Goal: Task Accomplishment & Management: Complete application form

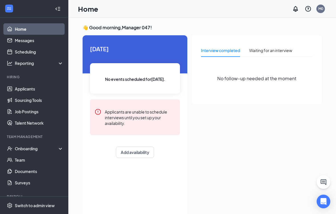
click at [36, 91] on link "Applicants" at bounding box center [39, 88] width 49 height 11
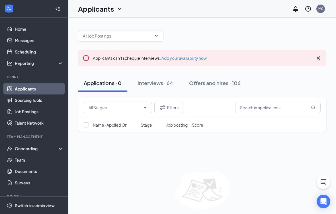
click at [161, 87] on button "Interviews · 64" at bounding box center [155, 83] width 47 height 17
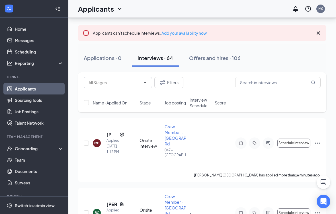
scroll to position [32, 0]
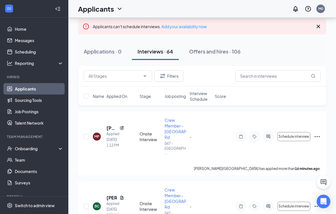
click at [233, 136] on icon "Ellipses" at bounding box center [317, 136] width 5 height 1
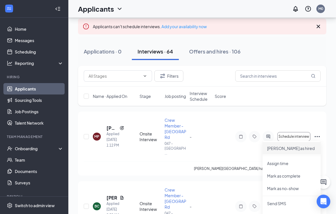
click at [233, 150] on p "[PERSON_NAME] as hired" at bounding box center [291, 149] width 49 height 6
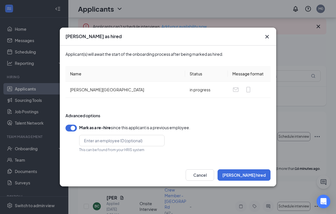
click at [233, 176] on button "Mark hired" at bounding box center [244, 175] width 53 height 11
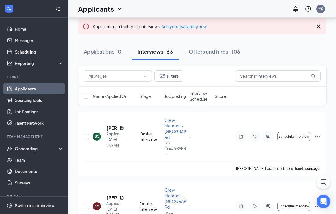
click at [213, 53] on div "Offers and hires · 106" at bounding box center [215, 51] width 52 height 7
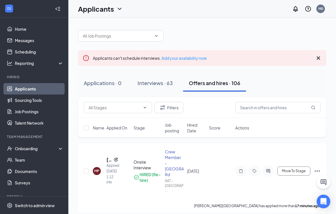
click at [233, 169] on span "Move To Stage" at bounding box center [294, 171] width 24 height 4
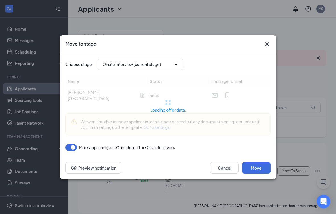
type input "Rate Sign Sheet (next stage)"
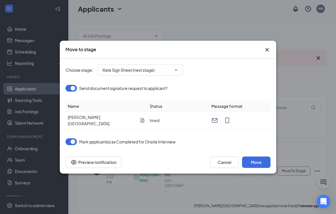
click at [233, 157] on button "Move" at bounding box center [256, 162] width 28 height 11
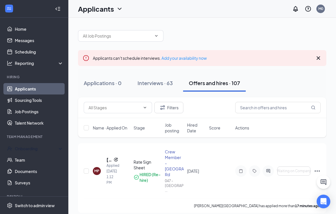
click at [41, 149] on div "Onboarding" at bounding box center [37, 149] width 44 height 6
click at [37, 159] on link "Overview" at bounding box center [39, 159] width 49 height 11
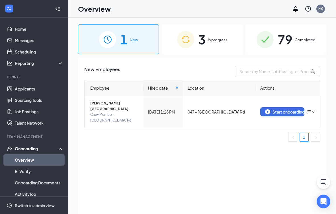
click at [233, 109] on div "Start onboarding" at bounding box center [282, 111] width 34 height 5
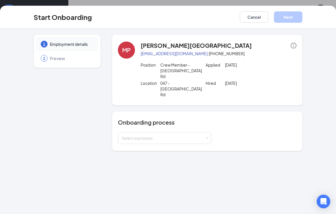
click at [198, 135] on div "Select a process" at bounding box center [163, 138] width 83 height 6
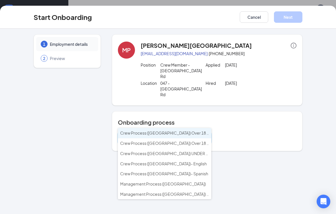
click at [186, 136] on li "Crew Process ([GEOGRAPHIC_DATA]) Over 18 - English" at bounding box center [164, 133] width 93 height 10
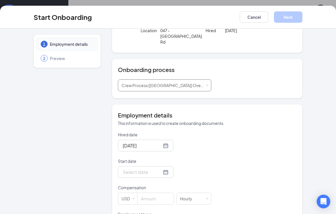
scroll to position [53, 0]
click at [148, 168] on input "Start date" at bounding box center [142, 171] width 39 height 7
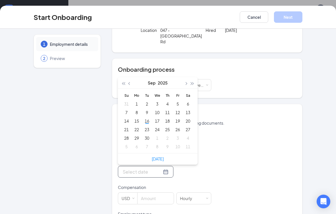
type input "Sep 23, 2025"
click at [146, 125] on td "23" at bounding box center [147, 129] width 10 height 9
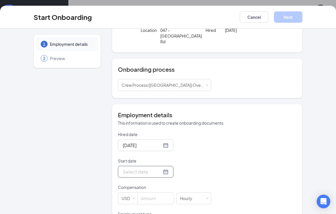
click at [163, 168] on div at bounding box center [146, 171] width 46 height 7
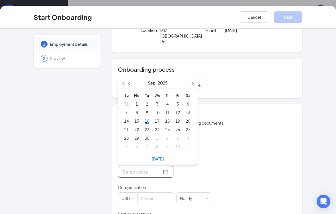
type input "[DATE]"
click at [148, 118] on div "16" at bounding box center [147, 121] width 7 height 7
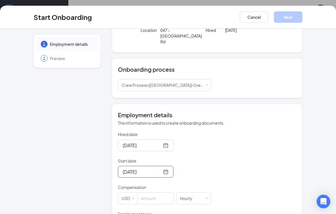
click at [156, 193] on input at bounding box center [156, 198] width 36 height 11
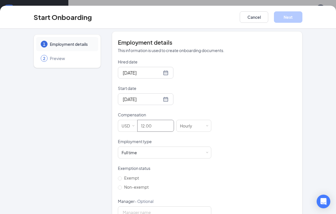
scroll to position [125, 0]
type input "12.00"
click at [121, 186] on input "Non-exempt" at bounding box center [120, 188] width 4 height 4
radio input "true"
type input "12"
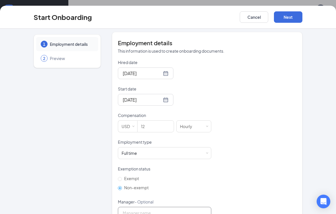
click at [150, 207] on input "Manager - Optional" at bounding box center [164, 213] width 93 height 12
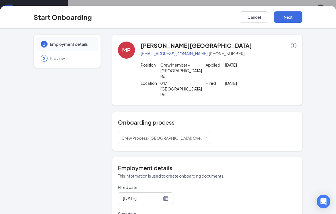
scroll to position [0, 0]
type input "[PERSON_NAME]"
click at [233, 17] on button "Next" at bounding box center [288, 16] width 28 height 11
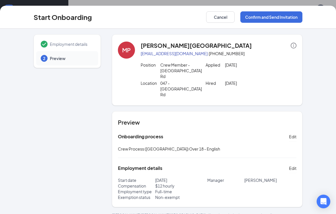
click at [233, 16] on button "Confirm and Send Invitation" at bounding box center [271, 16] width 62 height 11
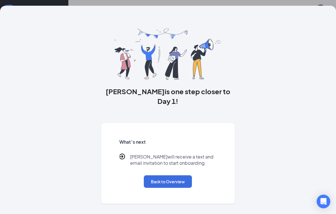
scroll to position [26, 0]
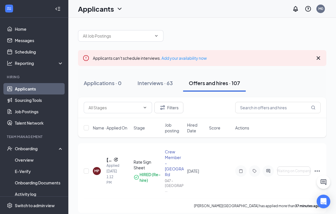
click at [42, 145] on div "Onboarding" at bounding box center [34, 148] width 68 height 11
click at [42, 149] on div "Onboarding" at bounding box center [37, 149] width 44 height 6
click at [42, 160] on link "Overview" at bounding box center [39, 159] width 49 height 11
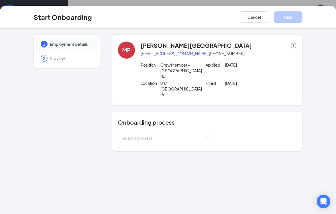
click at [203, 135] on div "Select a process" at bounding box center [163, 138] width 83 height 6
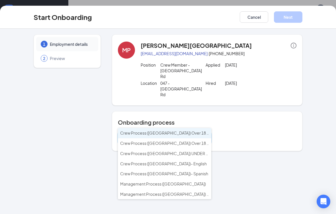
click at [181, 136] on li "Crew Process ([GEOGRAPHIC_DATA]) Over 18 - English" at bounding box center [164, 133] width 93 height 10
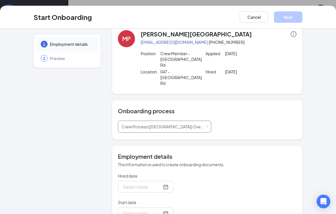
scroll to position [15, 0]
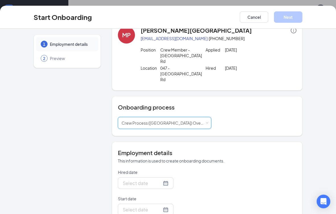
click at [160, 180] on div at bounding box center [146, 183] width 46 height 7
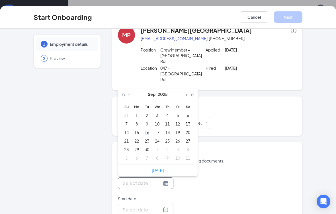
type input "[DATE]"
click at [147, 129] on div "16" at bounding box center [147, 132] width 7 height 7
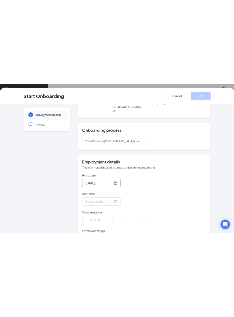
scroll to position [58, 0]
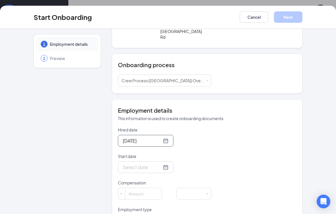
click at [160, 164] on div at bounding box center [146, 167] width 46 height 7
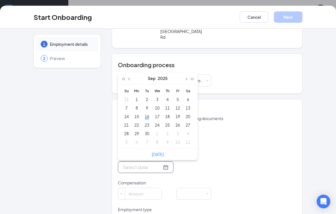
type input "[DATE]"
click at [150, 113] on div "16" at bounding box center [147, 116] width 7 height 7
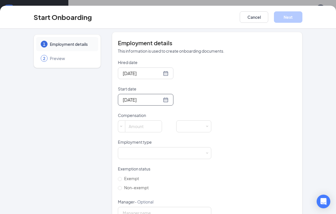
scroll to position [125, 0]
click at [145, 121] on input at bounding box center [143, 126] width 36 height 11
click at [158, 148] on div at bounding box center [165, 153] width 86 height 11
type input "12"
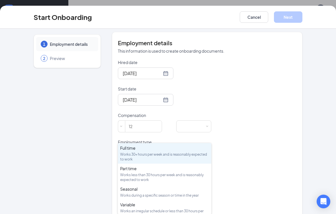
click at [157, 152] on div "Full time Works 30+ hours per week and is reasonably expected to work" at bounding box center [164, 153] width 89 height 17
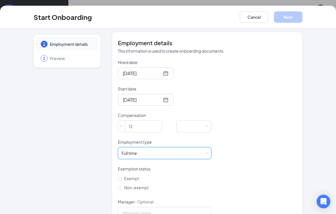
click at [122, 186] on input "Non-exempt" at bounding box center [120, 188] width 4 height 4
radio input "true"
click at [147, 207] on input "Manager - Optional" at bounding box center [164, 213] width 93 height 12
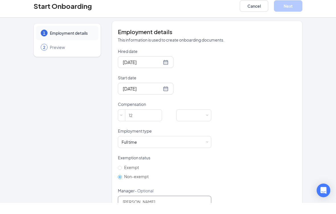
scroll to position [118, 0]
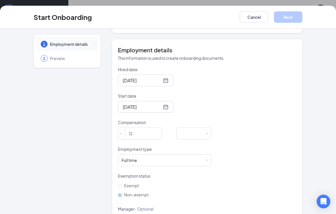
type input "[PERSON_NAME]"
click at [233, 130] on div "Hired date Sep 16, 2025 Sep 2025 Su Mo Tu We Th Fr Sa 31 1 2 3 4 5 6 7 8 9 10 1…" at bounding box center [207, 147] width 179 height 160
click at [233, 115] on div "1 Employment details 2 Preview MP Matthew Pettaway-Polen mattpolen530@gmail.com…" at bounding box center [168, 75] width 292 height 317
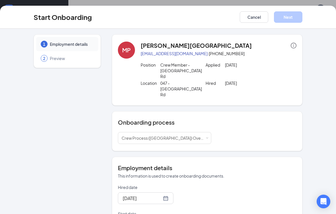
scroll to position [0, 0]
click at [208, 137] on span at bounding box center [207, 138] width 3 height 3
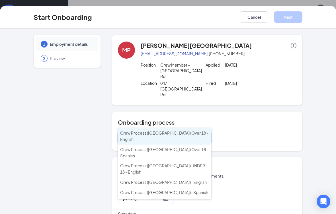
click at [182, 133] on span "Crew Process ([GEOGRAPHIC_DATA]) Over 18 - English" at bounding box center [164, 136] width 88 height 11
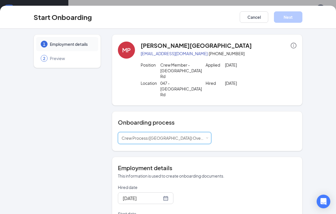
click at [165, 193] on div "[DATE]" at bounding box center [146, 199] width 56 height 12
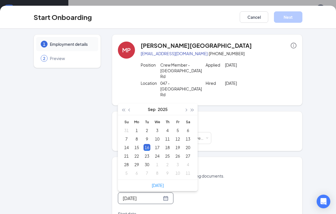
click at [150, 144] on div "16" at bounding box center [147, 147] width 7 height 7
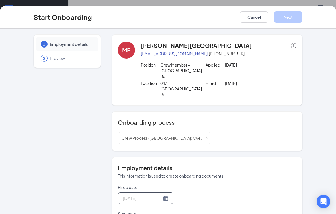
click at [168, 193] on div "[DATE]" at bounding box center [164, 199] width 93 height 12
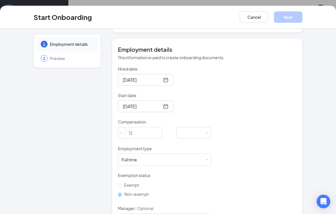
scroll to position [118, 0]
click at [151, 128] on input "12" at bounding box center [143, 133] width 36 height 11
click at [201, 128] on div at bounding box center [194, 133] width 28 height 11
type input "12"
click at [204, 127] on li "Hourly" at bounding box center [193, 128] width 35 height 9
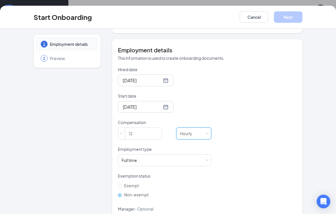
click at [123, 181] on label "Exempt" at bounding box center [134, 185] width 33 height 9
click at [122, 184] on input "Exempt" at bounding box center [120, 186] width 4 height 4
radio input "true"
click at [125, 192] on span "Non-exempt" at bounding box center [136, 194] width 29 height 5
click at [122, 193] on input "Non-exempt" at bounding box center [120, 195] width 4 height 4
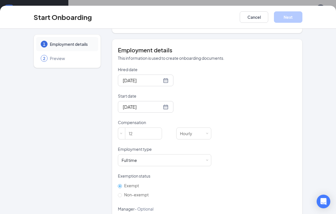
radio input "true"
radio input "false"
click at [233, 129] on div "Hired date Sep 16, 2025 Sep 2025 Su Mo Tu We Th Fr Sa 31 1 2 3 4 5 6 7 8 9 10 1…" at bounding box center [207, 147] width 179 height 160
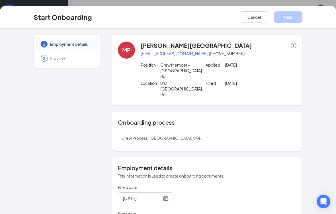
scroll to position [0, 0]
click at [233, 46] on div "1 Employment details 2 Preview MP Matthew Pettaway-Polen mattpolen530@gmail.com…" at bounding box center [168, 121] width 336 height 185
click at [233, 46] on icon "info-circle" at bounding box center [294, 46] width 6 height 6
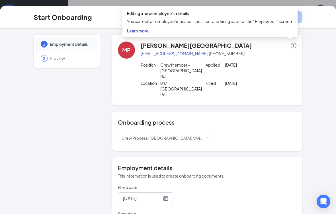
click at [233, 64] on div "1 Employment details 2 Preview MP Matthew Pettaway-Polen mattpolen530@gmail.com…" at bounding box center [168, 192] width 292 height 317
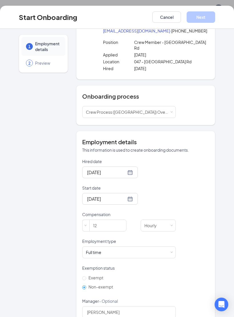
scroll to position [30, 0]
click at [129, 167] on div at bounding box center [110, 173] width 56 height 12
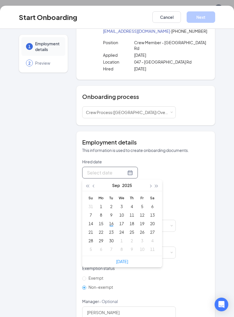
type input "[DATE]"
click at [114, 220] on div "16" at bounding box center [111, 223] width 7 height 7
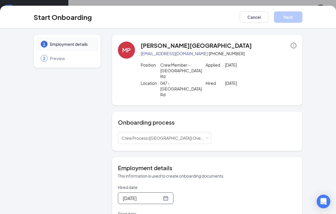
scroll to position [0, 0]
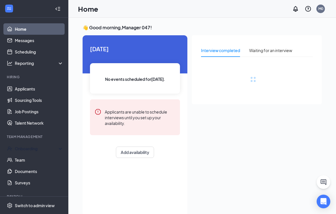
click at [25, 147] on div "Onboarding" at bounding box center [37, 149] width 44 height 6
click at [27, 161] on link "Overview" at bounding box center [39, 159] width 49 height 11
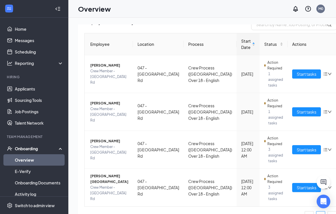
scroll to position [47, 0]
click at [297, 186] on span "Start tasks" at bounding box center [307, 188] width 20 height 6
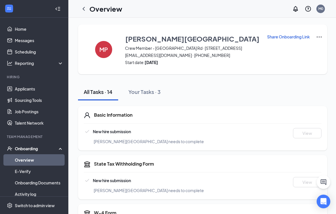
click at [85, 5] on icon "ChevronLeft" at bounding box center [83, 8] width 7 height 7
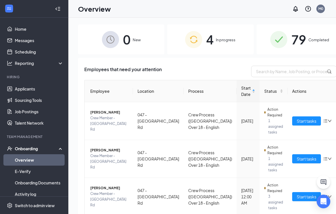
click at [38, 92] on link "Applicants" at bounding box center [39, 88] width 49 height 11
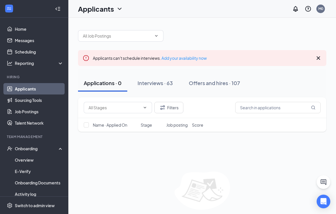
click at [226, 85] on div "Offers and hires · 107" at bounding box center [214, 82] width 51 height 7
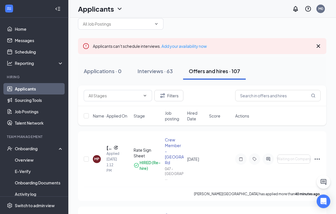
scroll to position [19, 0]
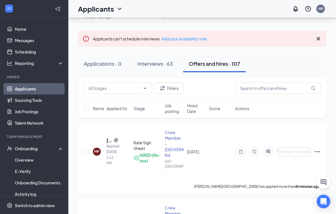
click at [320, 148] on icon "Ellipses" at bounding box center [317, 151] width 7 height 7
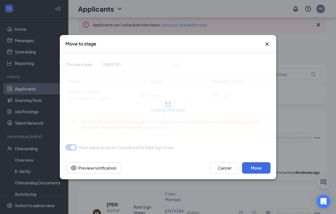
scroll to position [45, 0]
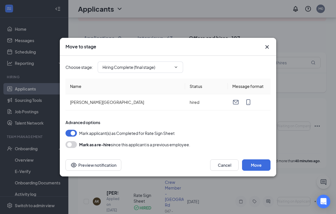
click at [175, 73] on span "Hiring Complete (final stage)" at bounding box center [140, 67] width 85 height 11
click at [177, 70] on icon "ChevronDown" at bounding box center [176, 67] width 5 height 5
click at [176, 66] on span "Hiring Complete (final stage)" at bounding box center [140, 67] width 85 height 11
click at [172, 69] on input "Hiring Complete (final stage)" at bounding box center [137, 67] width 69 height 6
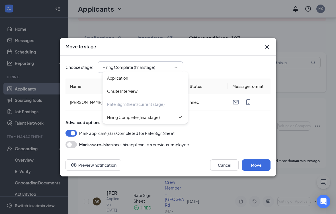
click at [147, 93] on div "Onsite Interview" at bounding box center [145, 91] width 76 height 6
type input "Onsite Interview"
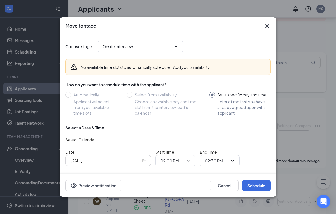
click at [170, 45] on input "Onsite Interview" at bounding box center [137, 46] width 69 height 6
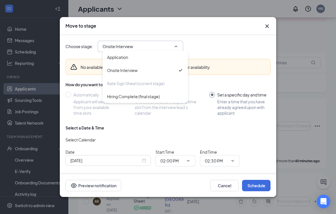
click at [168, 80] on div "Rate Sign Sheet (current stage)" at bounding box center [145, 83] width 76 height 6
click at [264, 25] on icon "Cross" at bounding box center [267, 26] width 7 height 7
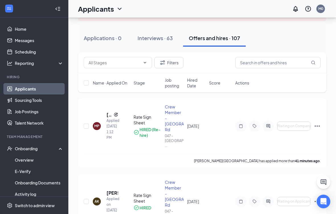
click at [35, 163] on link "Overview" at bounding box center [39, 159] width 49 height 11
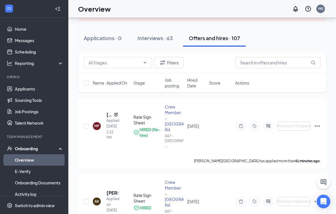
scroll to position [31, 0]
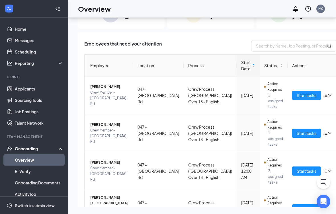
click at [297, 206] on span "Start tasks" at bounding box center [307, 209] width 20 height 6
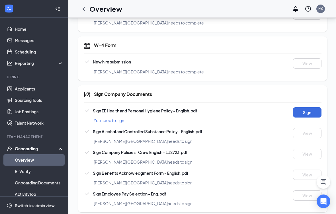
scroll to position [169, 0]
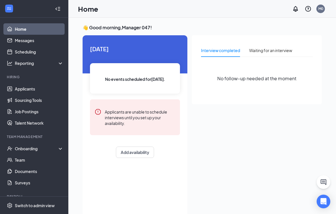
click at [39, 149] on div "Onboarding" at bounding box center [37, 149] width 44 height 6
click at [37, 160] on link "Overview" at bounding box center [39, 159] width 49 height 11
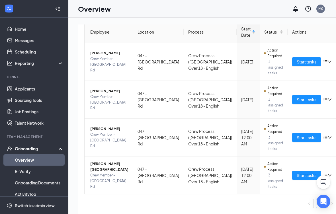
scroll to position [59, 0]
click at [297, 176] on span "Start tasks" at bounding box center [307, 175] width 20 height 6
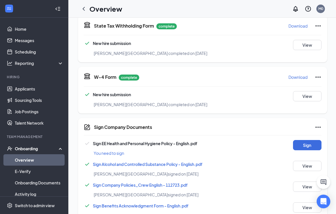
scroll to position [139, 0]
click at [303, 145] on button "Sign" at bounding box center [307, 145] width 28 height 10
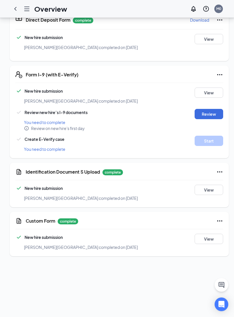
scroll to position [244, 0]
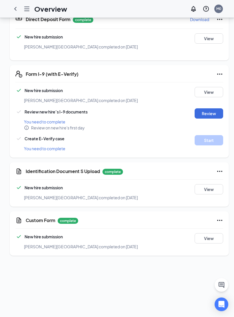
click at [201, 119] on button "Review" at bounding box center [208, 114] width 28 height 10
type input "[DATE]"
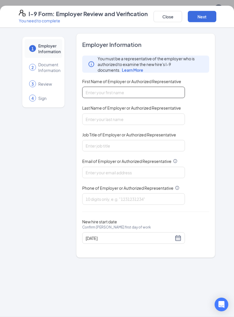
click at [115, 91] on input "First Name of Employer or Authorized Representative" at bounding box center [133, 92] width 103 height 11
type input "[PERSON_NAME]"
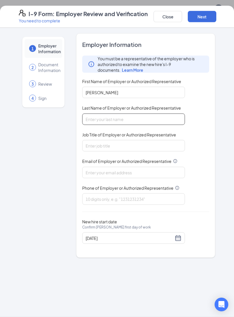
click at [112, 119] on input "Last Name of Employer or Authorized Representative" at bounding box center [133, 118] width 103 height 11
type input "[PERSON_NAME]"
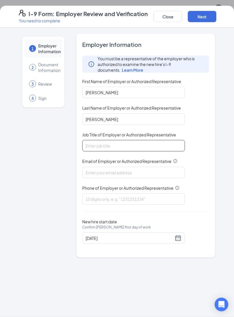
click at [115, 145] on input "Job Title of Employer or Authorized Representative" at bounding box center [133, 145] width 103 height 11
type input "Unit Director"
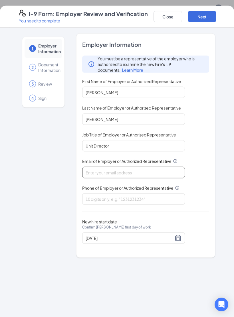
click at [107, 171] on input "Email of Employer or Authorized Representative" at bounding box center [133, 172] width 103 height 11
type input "[EMAIL_ADDRESS][DOMAIN_NAME]"
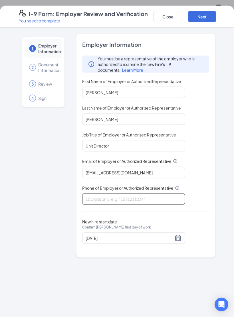
click at [125, 197] on input "Phone of Employer or Authorized Representative" at bounding box center [133, 198] width 103 height 11
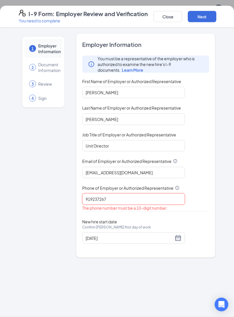
type input "9192372678"
click at [207, 22] on button "Next" at bounding box center [201, 16] width 28 height 11
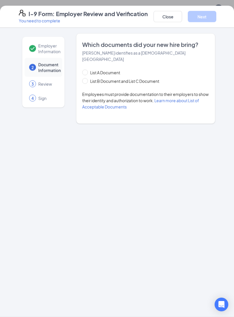
click at [89, 80] on span "List B Document and List C Document" at bounding box center [125, 81] width 74 height 6
click at [86, 80] on input "List B Document and List C Document" at bounding box center [84, 80] width 4 height 4
radio input "true"
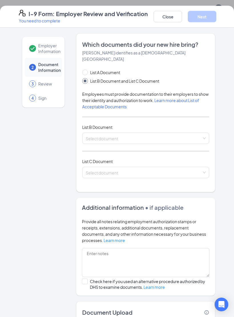
click at [183, 137] on input "search" at bounding box center [143, 137] width 116 height 9
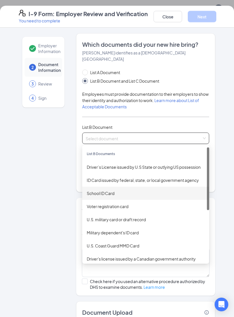
click at [107, 197] on div "School ID Card" at bounding box center [145, 193] width 127 height 13
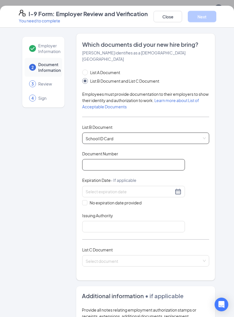
click at [139, 165] on input "Document Number" at bounding box center [133, 164] width 103 height 11
type input "2160255"
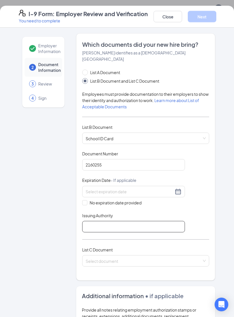
click at [105, 214] on input "Issuing Authority" at bounding box center [133, 226] width 103 height 11
type input "[PERSON_NAME][GEOGRAPHIC_DATA]"
click at [94, 214] on input "search" at bounding box center [143, 259] width 116 height 9
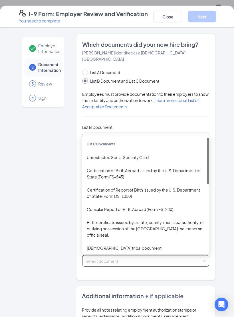
click at [125, 157] on div "Unrestricted Social Security Card" at bounding box center [146, 157] width 118 height 6
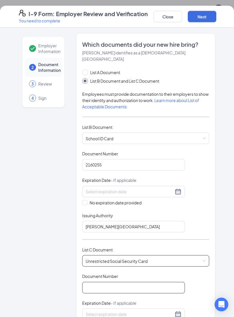
click at [103, 214] on input "Document Number" at bounding box center [133, 287] width 103 height 11
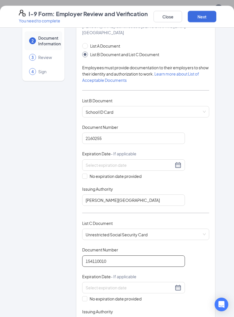
scroll to position [27, 0]
type input "154110010"
click at [86, 214] on input "No expiration date provided" at bounding box center [84, 297] width 4 height 4
checkbox input "true"
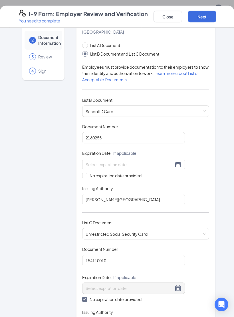
click at [98, 214] on input "Issuing Authority" at bounding box center [133, 322] width 103 height 11
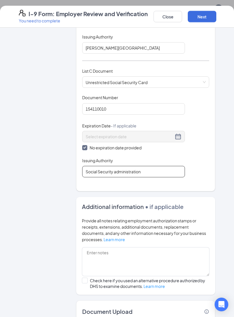
scroll to position [252, 0]
type input "Social Security administration"
click at [204, 20] on button "Next" at bounding box center [201, 16] width 28 height 11
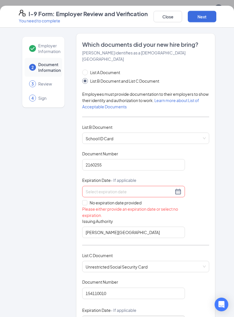
scroll to position [0, 0]
click at [167, 19] on button "Close" at bounding box center [167, 16] width 28 height 11
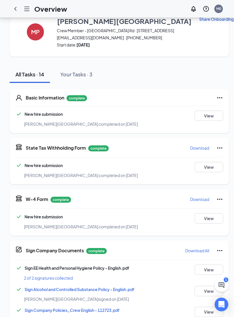
click at [14, 11] on icon "ChevronLeft" at bounding box center [15, 8] width 7 height 7
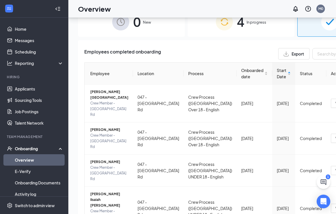
click at [95, 95] on span "[PERSON_NAME][GEOGRAPHIC_DATA]" at bounding box center [109, 94] width 38 height 11
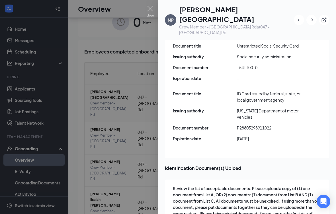
scroll to position [799, 0]
click at [155, 8] on div at bounding box center [168, 107] width 336 height 214
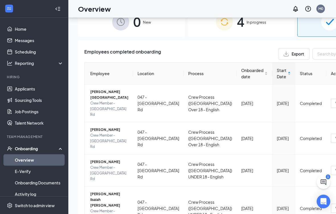
click at [21, 150] on div "Onboarding" at bounding box center [37, 149] width 44 height 6
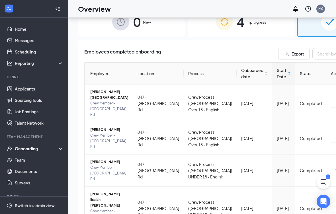
click at [22, 147] on div "Onboarding" at bounding box center [37, 149] width 44 height 6
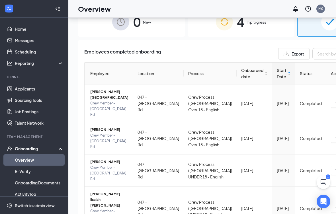
click at [21, 159] on link "Overview" at bounding box center [39, 159] width 49 height 11
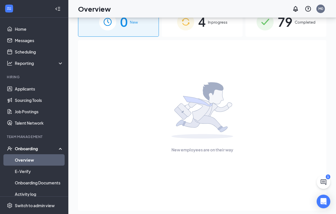
click at [220, 30] on div "4 In progress" at bounding box center [202, 22] width 81 height 30
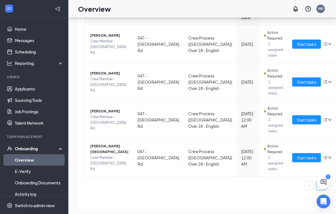
scroll to position [59, 0]
click at [297, 156] on span "Start tasks" at bounding box center [307, 158] width 20 height 6
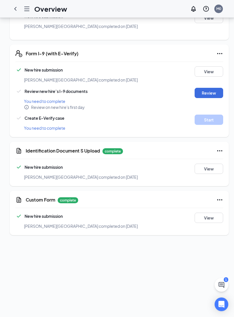
scroll to position [265, 0]
click at [216, 154] on icon "Ellipses" at bounding box center [219, 150] width 7 height 7
click at [205, 172] on button "Restart" at bounding box center [203, 168] width 23 height 9
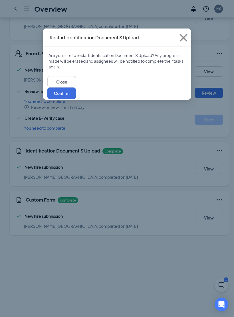
click at [76, 89] on button "Confirm" at bounding box center [61, 92] width 28 height 11
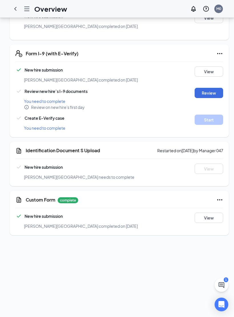
click at [207, 98] on button "Review" at bounding box center [208, 93] width 28 height 10
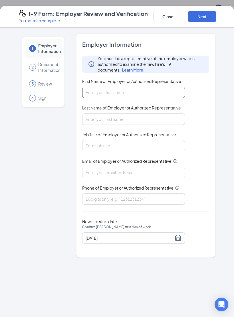
click at [182, 96] on input "First Name of Employer or Authorized Representative" at bounding box center [133, 92] width 103 height 11
type input "[PERSON_NAME]"
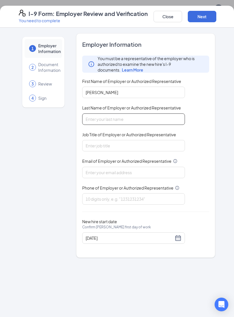
click at [121, 118] on input "Last Name of Employer or Authorized Representative" at bounding box center [133, 118] width 103 height 11
type input "[PERSON_NAME]"
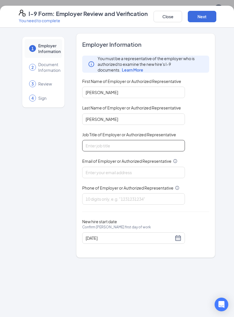
click at [124, 145] on input "Job Title of Employer or Authorized Representative" at bounding box center [133, 145] width 103 height 11
type input "Unit Director"
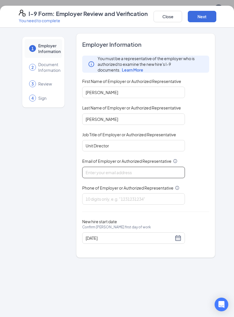
click at [126, 171] on input "Email of Employer or Authorized Representative" at bounding box center [133, 172] width 103 height 11
type input "[EMAIL_ADDRESS][DOMAIN_NAME]"
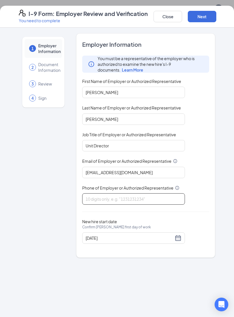
click at [167, 194] on input "Phone of Employer or Authorized Representative" at bounding box center [133, 198] width 103 height 11
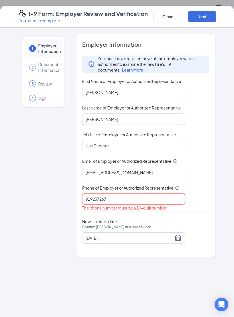
type input "9192372678"
click at [202, 21] on button "Next" at bounding box center [201, 16] width 28 height 11
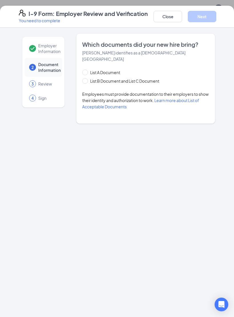
click at [85, 81] on input "List B Document and List C Document" at bounding box center [84, 80] width 4 height 4
radio input "true"
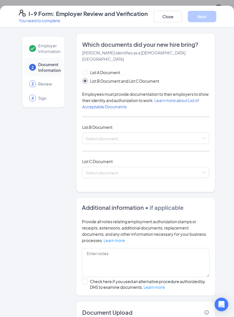
click at [195, 140] on input "search" at bounding box center [143, 137] width 116 height 9
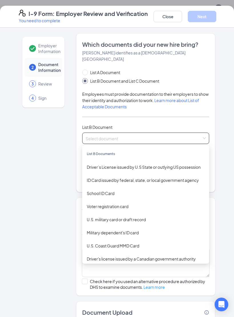
click at [8, 209] on div "Employer Information 2 Document Information 3 Review 4 Sign Which documents did…" at bounding box center [116, 194] width 219 height 323
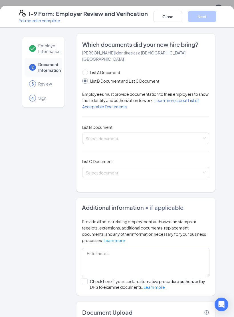
click at [131, 140] on input "search" at bounding box center [143, 137] width 116 height 9
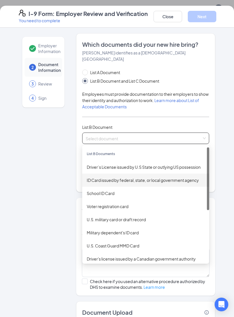
click at [143, 182] on div "ID Card issued by federal, state, or local government agency" at bounding box center [146, 180] width 118 height 6
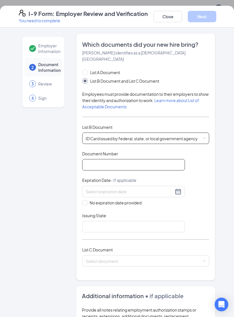
click at [138, 164] on input "Document Number" at bounding box center [133, 164] width 103 height 11
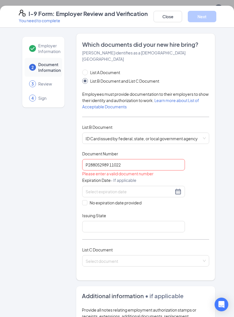
click at [132, 192] on input at bounding box center [129, 191] width 88 height 6
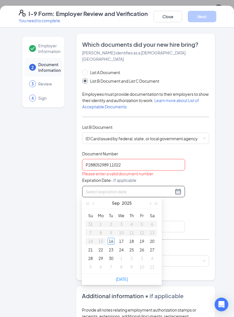
click at [149, 164] on input "P288052989 11022" at bounding box center [133, 164] width 103 height 11
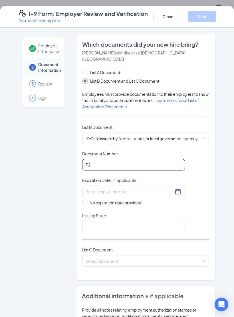
type input "P"
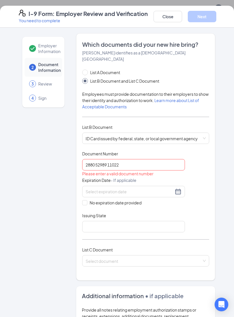
click at [98, 193] on input at bounding box center [129, 191] width 88 height 6
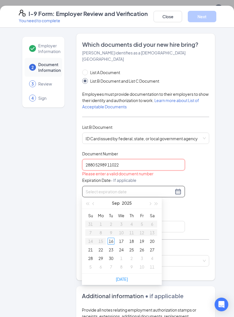
click at [138, 164] on input "2880 52989 11022" at bounding box center [133, 164] width 103 height 11
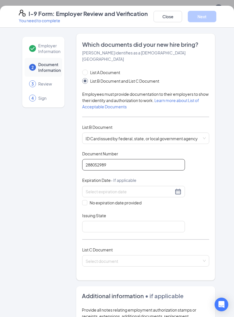
type input "288052989"
click at [126, 189] on input at bounding box center [129, 191] width 88 height 6
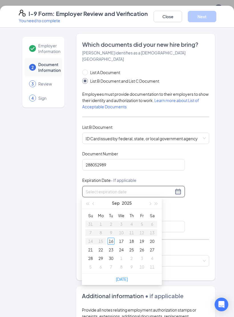
click at [147, 204] on button "button" at bounding box center [149, 202] width 6 height 11
type input "[DATE]"
click at [115, 214] on td "25" at bounding box center [111, 258] width 10 height 9
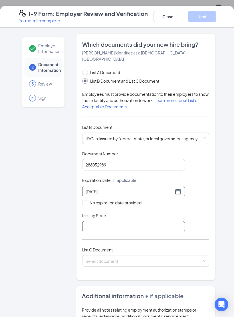
click at [141, 214] on input "Issuing State" at bounding box center [133, 226] width 103 height 11
type input "[US_STATE]"
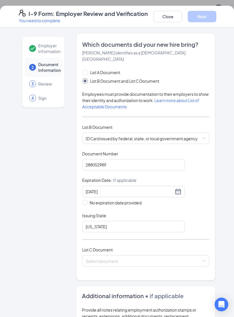
click at [157, 214] on input "search" at bounding box center [143, 259] width 116 height 9
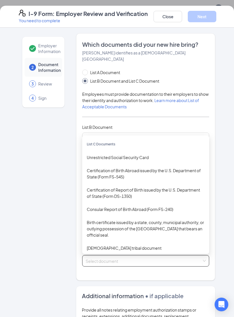
click at [137, 158] on div "Unrestricted Social Security Card" at bounding box center [146, 157] width 118 height 6
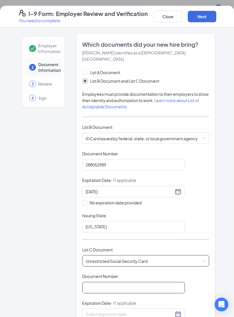
click at [115, 214] on input "Document Number" at bounding box center [133, 287] width 103 height 11
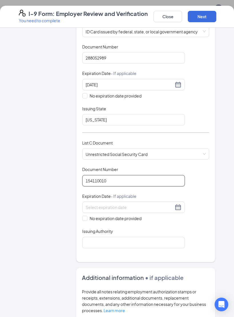
scroll to position [110, 0]
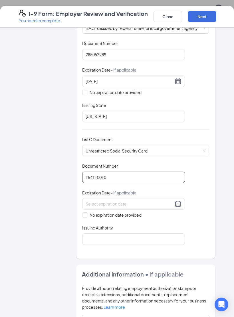
type input "154110010"
click at [124, 214] on input "Issuing Authority" at bounding box center [133, 238] width 103 height 11
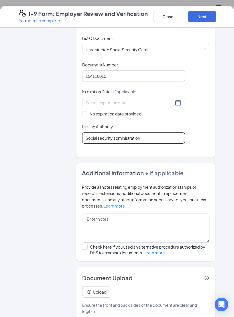
scroll to position [211, 0]
type input "Social security administration"
click at [102, 214] on button "Upload" at bounding box center [96, 291] width 29 height 11
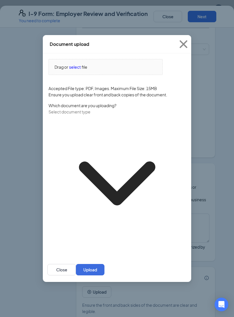
click at [75, 70] on span "select" at bounding box center [75, 67] width 12 height 6
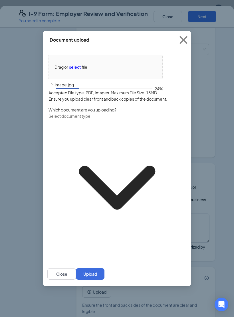
click at [155, 193] on span at bounding box center [116, 184] width 137 height 142
click at [99, 119] on input "text" at bounding box center [73, 116] width 50 height 6
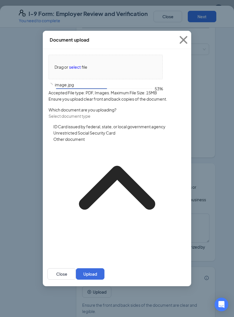
click at [115, 136] on div "Unrestricted Social Security Card" at bounding box center [84, 133] width 62 height 6
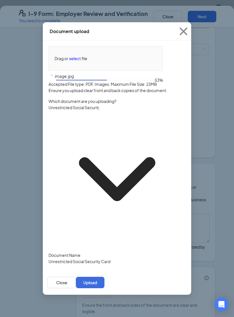
click at [104, 214] on button "Upload" at bounding box center [90, 282] width 28 height 11
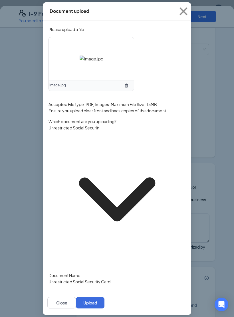
click at [104, 214] on button "Upload" at bounding box center [90, 302] width 28 height 11
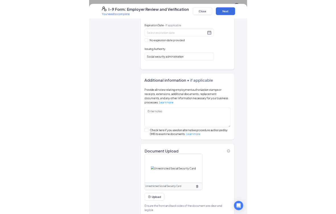
scroll to position [265, 0]
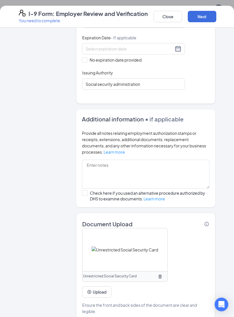
click at [102, 214] on button "Upload" at bounding box center [96, 291] width 29 height 11
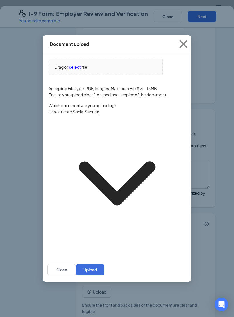
click at [77, 70] on span "select" at bounding box center [75, 67] width 12 height 6
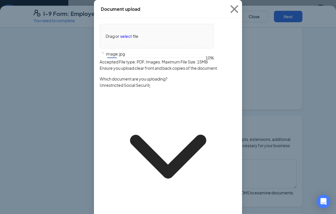
click at [150, 88] on input "Unrestricted Social Security Card" at bounding box center [125, 85] width 50 height 6
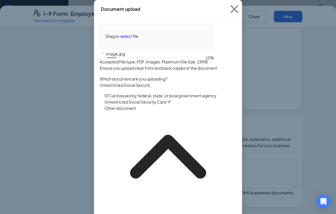
click at [189, 99] on div "ID Card issued by federal, state, or local government agency" at bounding box center [161, 96] width 112 height 6
type input "ID Card issued by federal, state, or local government agency"
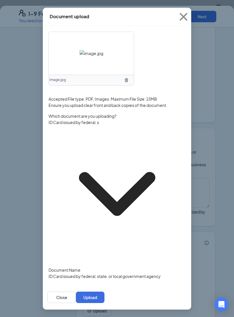
click at [104, 214] on button "Upload" at bounding box center [90, 296] width 28 height 11
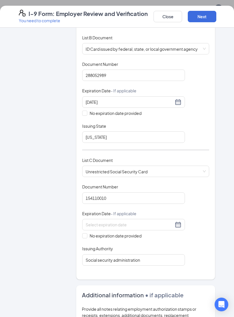
scroll to position [85, 0]
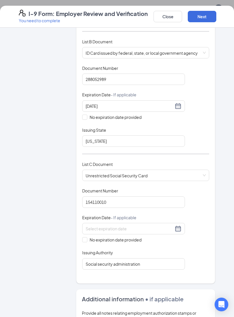
click at [199, 19] on button "Next" at bounding box center [201, 16] width 28 height 11
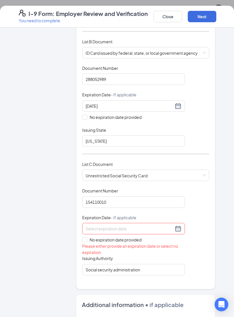
click at [85, 214] on input "No expiration date provided" at bounding box center [84, 239] width 4 height 4
checkbox input "true"
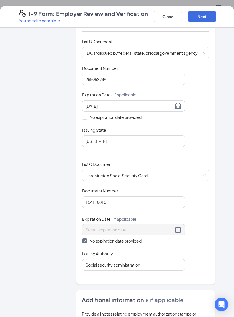
click at [202, 17] on button "Next" at bounding box center [201, 16] width 28 height 11
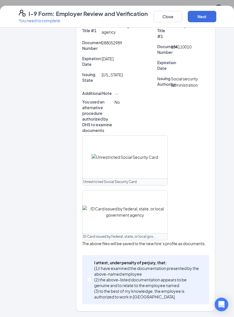
scroll to position [202, 0]
click at [90, 214] on input "I attest, under penalty of [PERSON_NAME], that: (1) I have examined the documen…" at bounding box center [89, 279] width 4 height 4
checkbox input "true"
click at [203, 19] on button "Next" at bounding box center [201, 16] width 28 height 11
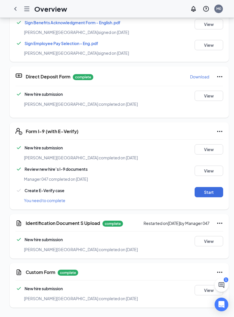
scroll to position [184, 0]
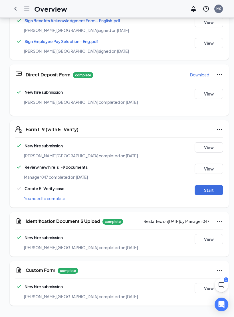
click at [204, 214] on button "View" at bounding box center [208, 239] width 28 height 10
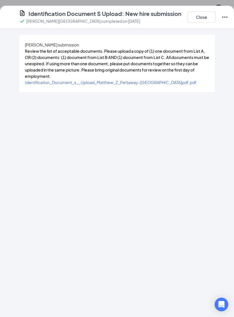
click at [87, 85] on span "Identification_Document_s__Upload_Matthew_Z_Pettaway-[GEOGRAPHIC_DATA]pdf.pdf" at bounding box center [111, 82] width 172 height 5
click at [203, 21] on button "Close" at bounding box center [201, 16] width 28 height 11
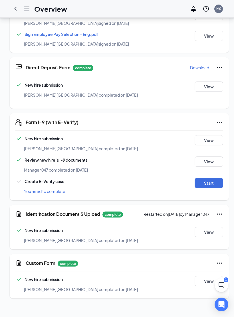
scroll to position [89, 0]
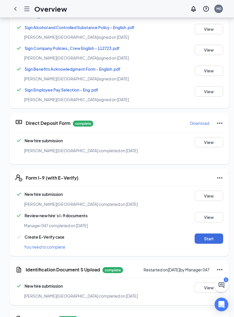
click at [207, 214] on button "Start" at bounding box center [208, 238] width 28 height 10
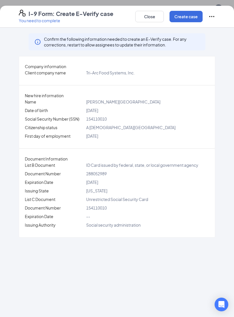
click at [188, 18] on button "Create case" at bounding box center [185, 16] width 33 height 11
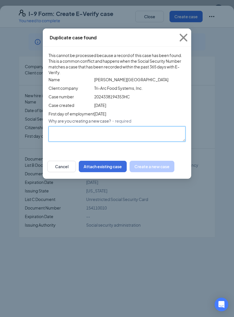
click at [68, 142] on textarea "Why are you creating a new case? ・required" at bounding box center [116, 133] width 137 height 15
type textarea "Rehire"
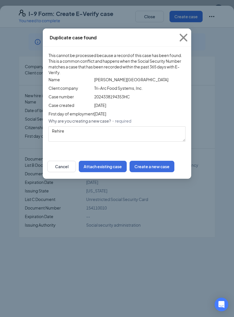
click at [174, 172] on button "Create a new case" at bounding box center [151, 166] width 45 height 11
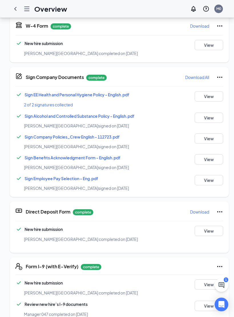
scroll to position [0, 0]
